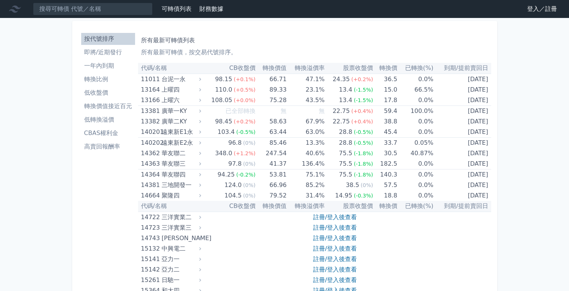
click at [525, 8] on link "登入／註冊" at bounding box center [542, 9] width 42 height 12
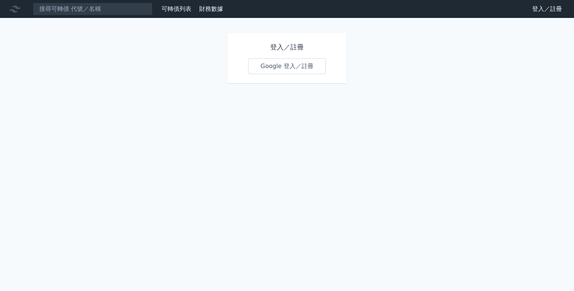
click at [279, 68] on link "Google 登入／註冊" at bounding box center [287, 66] width 78 height 16
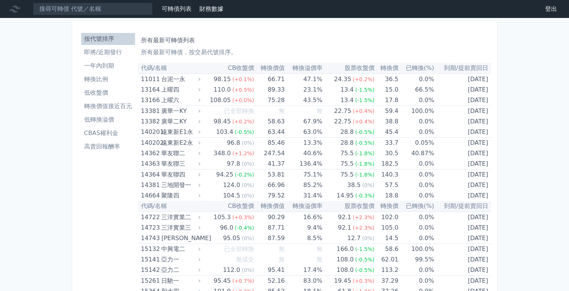
click at [113, 38] on li "按代號排序" at bounding box center [108, 38] width 54 height 9
click at [61, 6] on input at bounding box center [93, 9] width 120 height 13
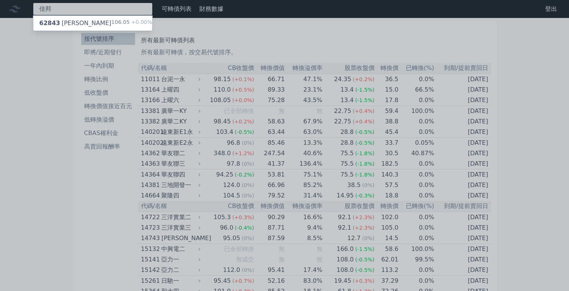
type input "佳邦"
click at [74, 22] on div "62843 [PERSON_NAME]" at bounding box center [75, 23] width 72 height 9
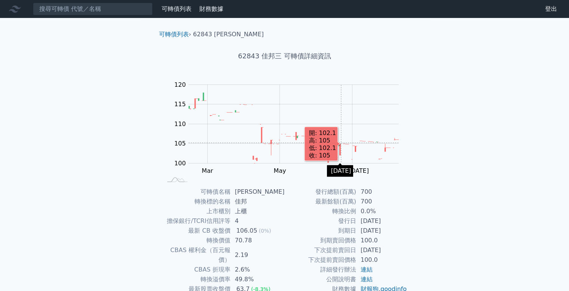
click at [341, 142] on rect "Chart" at bounding box center [293, 124] width 210 height 78
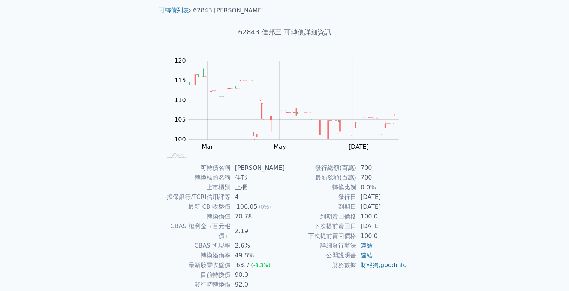
scroll to position [37, 0]
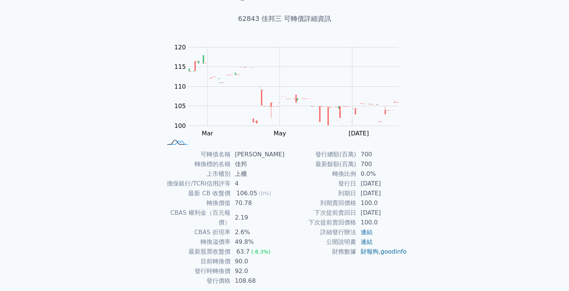
click at [175, 142] on rect at bounding box center [177, 143] width 25 height 8
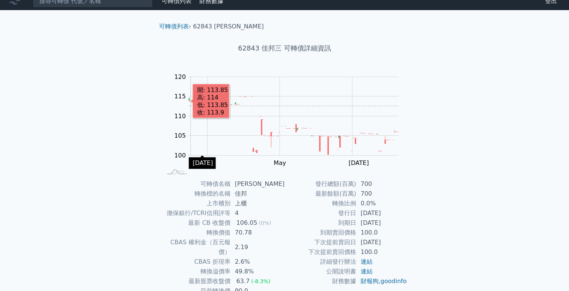
scroll to position [0, 0]
